Goal: Answer question/provide support

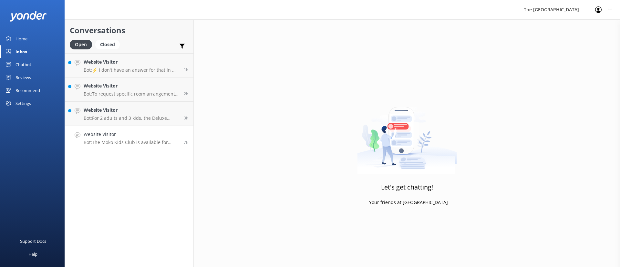
click at [98, 131] on h4 "Website Visitor" at bounding box center [131, 134] width 95 height 7
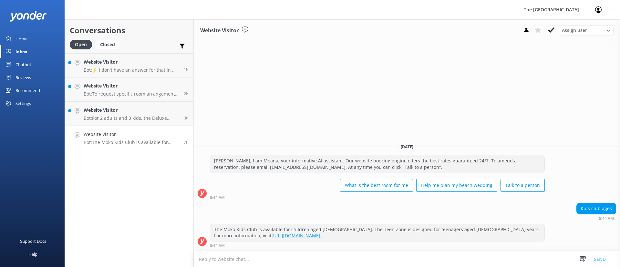
click at [551, 34] on button at bounding box center [551, 30] width 12 height 10
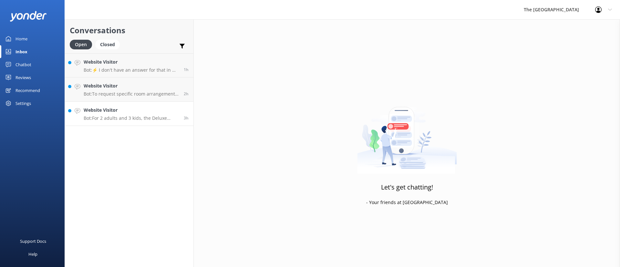
click at [129, 116] on p "Bot: For 2 adults and 3 kids, the Deluxe Beachside Suite or the Deluxe Beachfro…" at bounding box center [131, 118] width 95 height 6
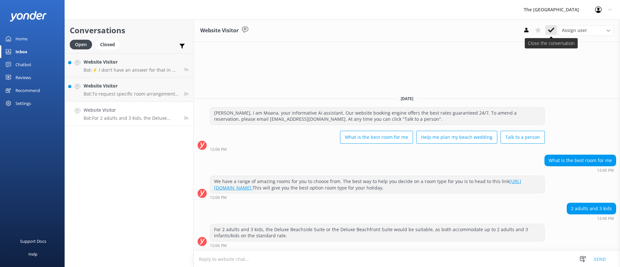
click at [551, 31] on use at bounding box center [551, 29] width 6 height 5
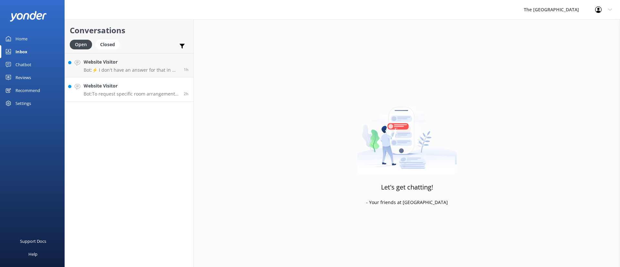
click at [130, 92] on p "Bot: To request specific room arrangements, please email [EMAIL_ADDRESS][DOMAIN…" at bounding box center [131, 94] width 95 height 6
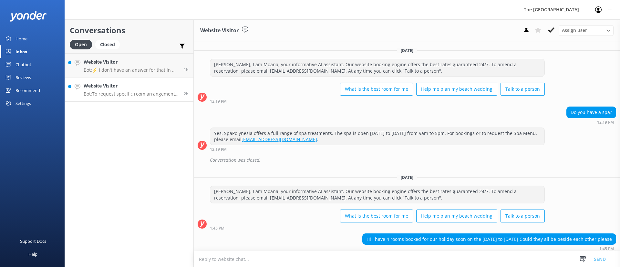
scroll to position [24, 0]
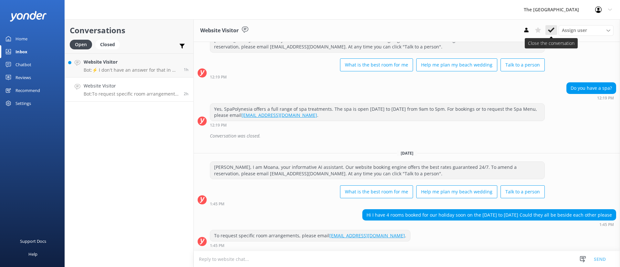
click at [553, 30] on use at bounding box center [551, 29] width 6 height 5
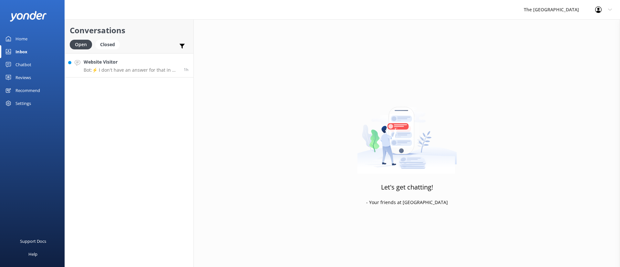
click at [131, 72] on p "Bot: ⚡ I don't have an answer for that in my knowledge base. Please try and rep…" at bounding box center [131, 70] width 95 height 6
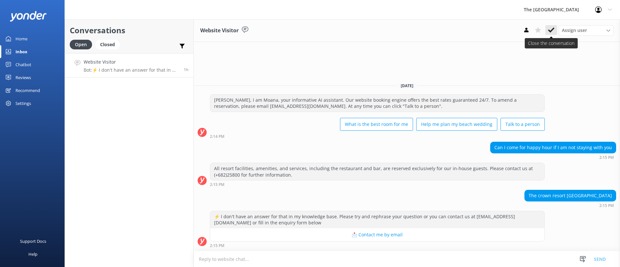
click at [555, 29] on button at bounding box center [551, 30] width 12 height 10
